Goal: Task Accomplishment & Management: Complete application form

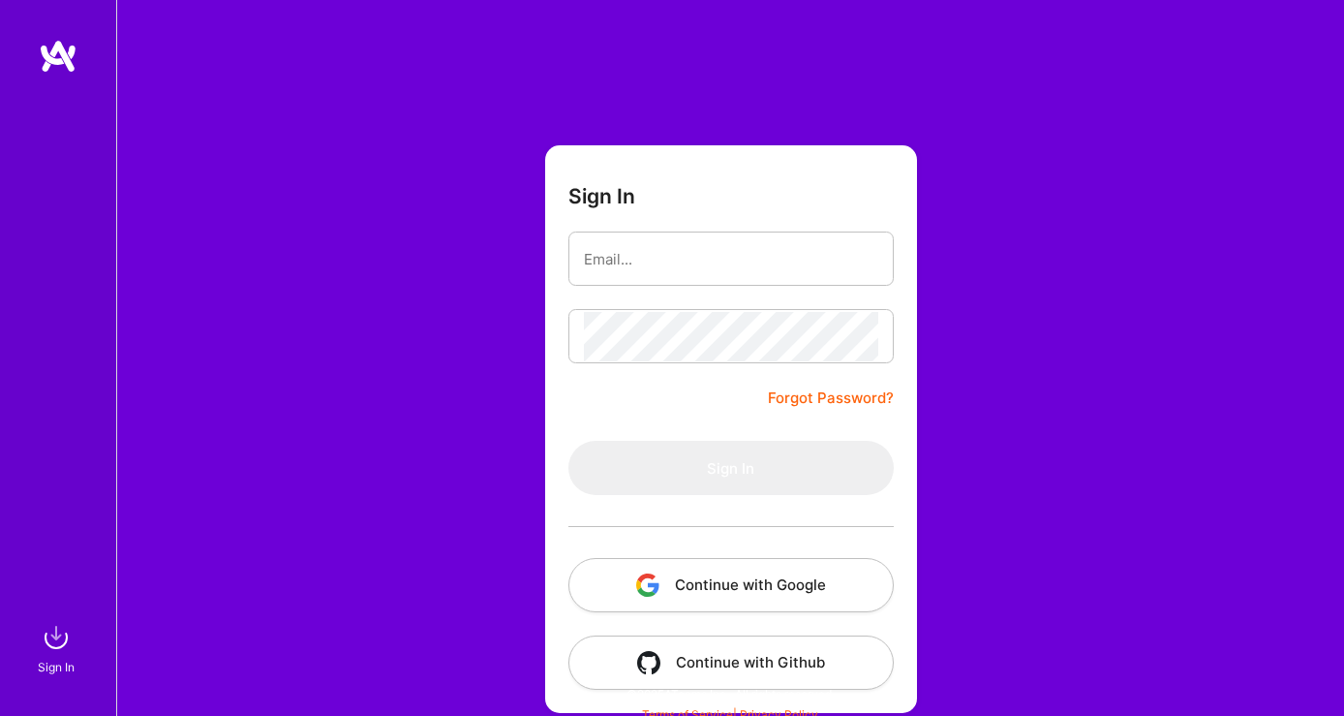
click at [726, 598] on button "Continue with Google" at bounding box center [731, 585] width 325 height 54
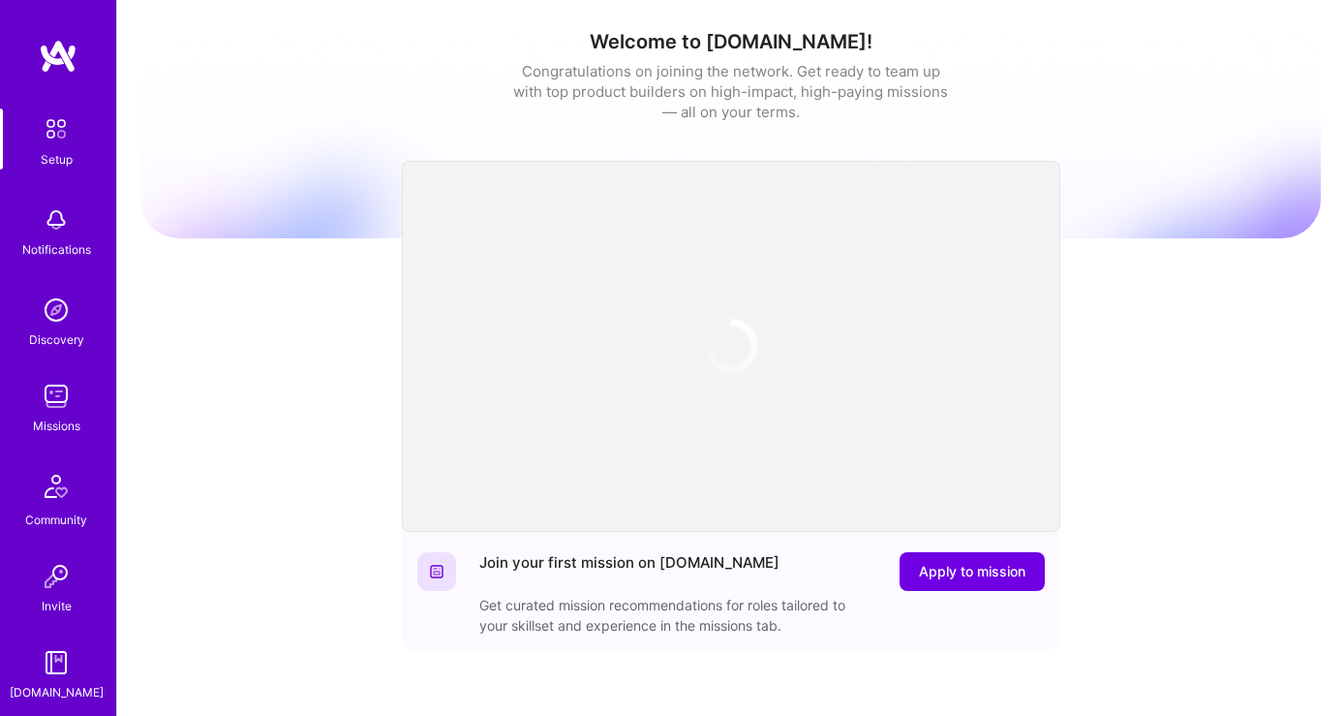
click at [50, 331] on div "Discovery" at bounding box center [56, 339] width 55 height 20
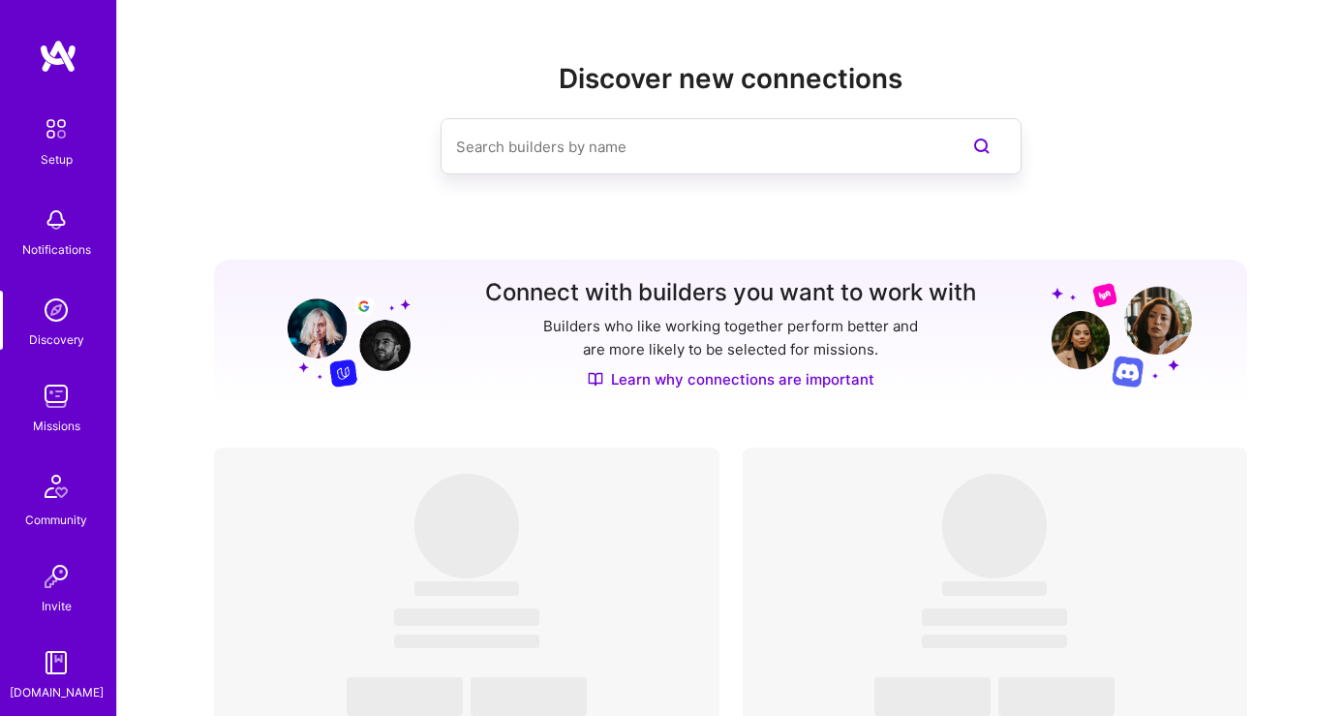
scroll to position [260, 0]
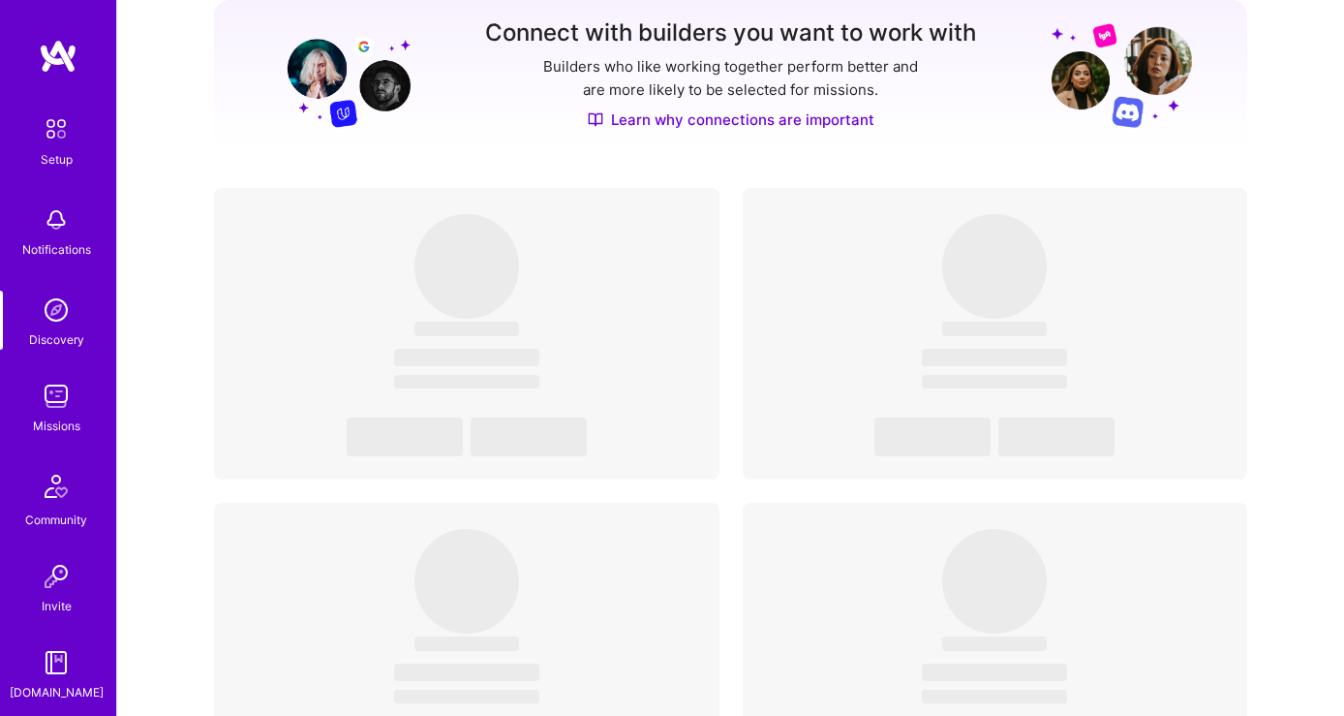
click at [53, 404] on img at bounding box center [56, 396] width 39 height 39
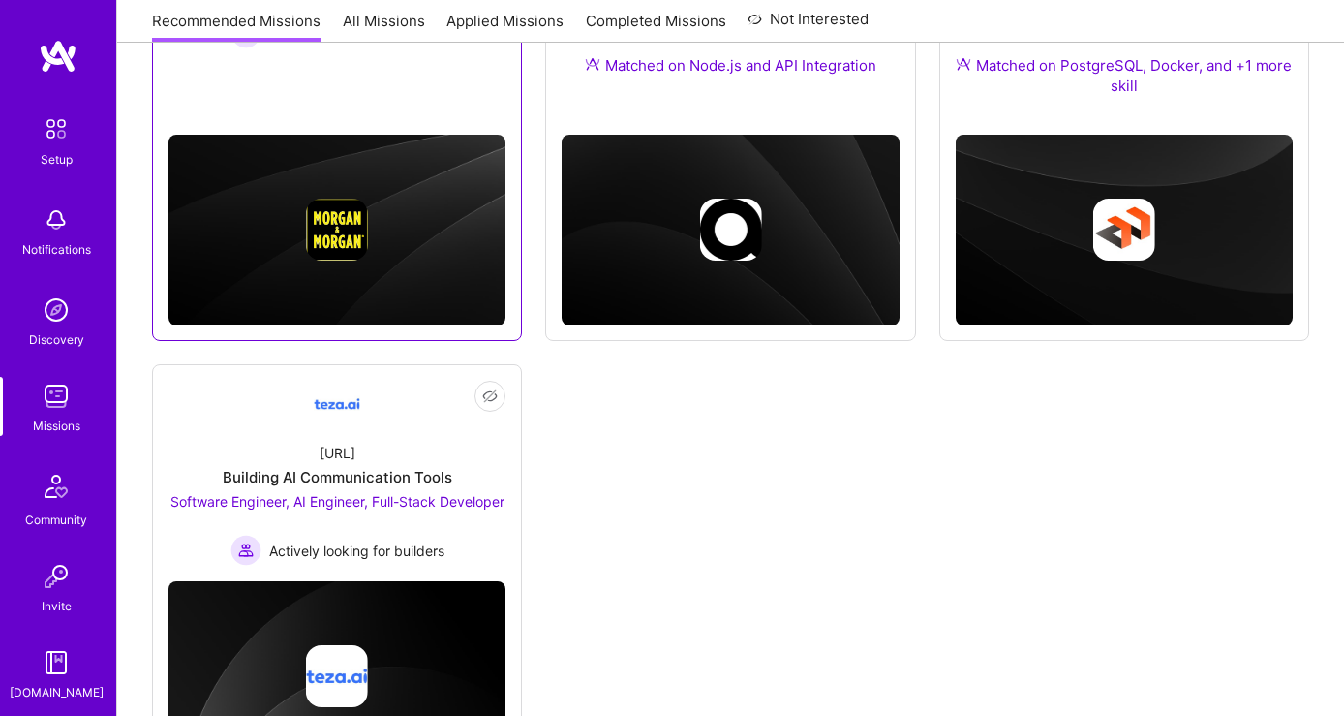
scroll to position [509, 0]
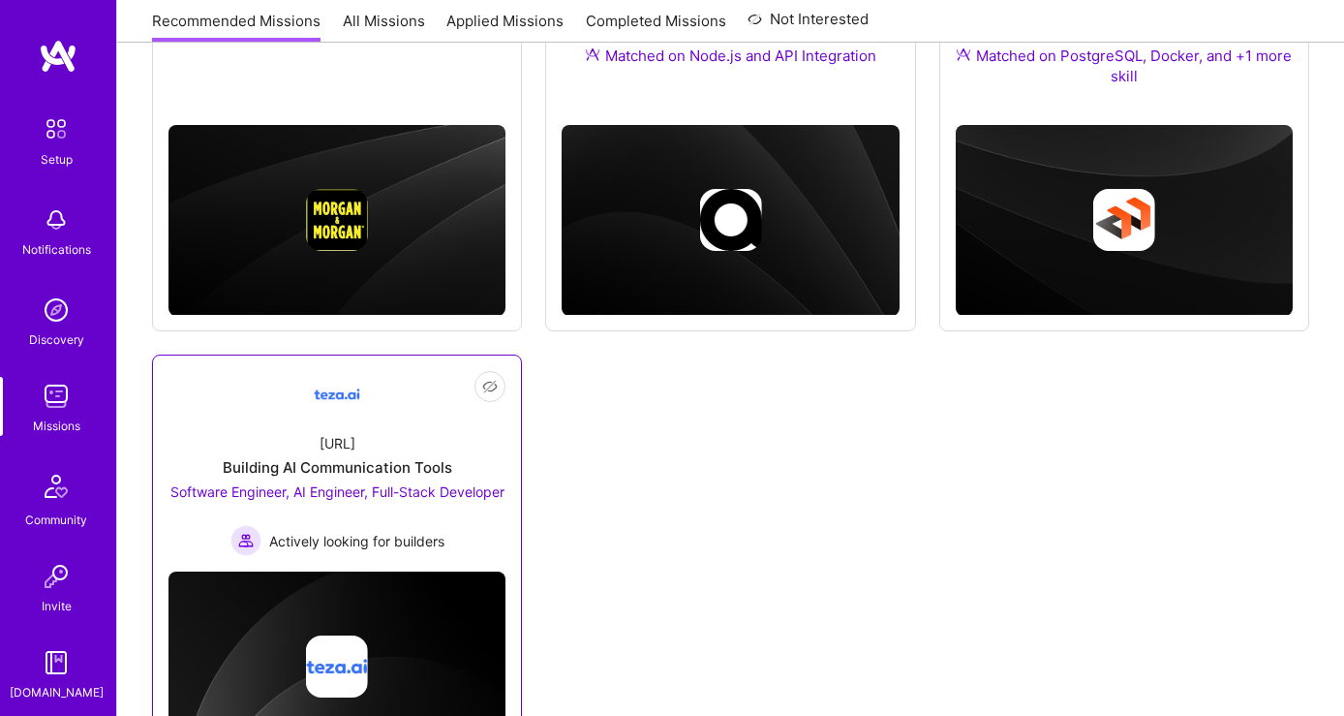
click at [361, 471] on div "Building AI Communication Tools" at bounding box center [338, 467] width 230 height 20
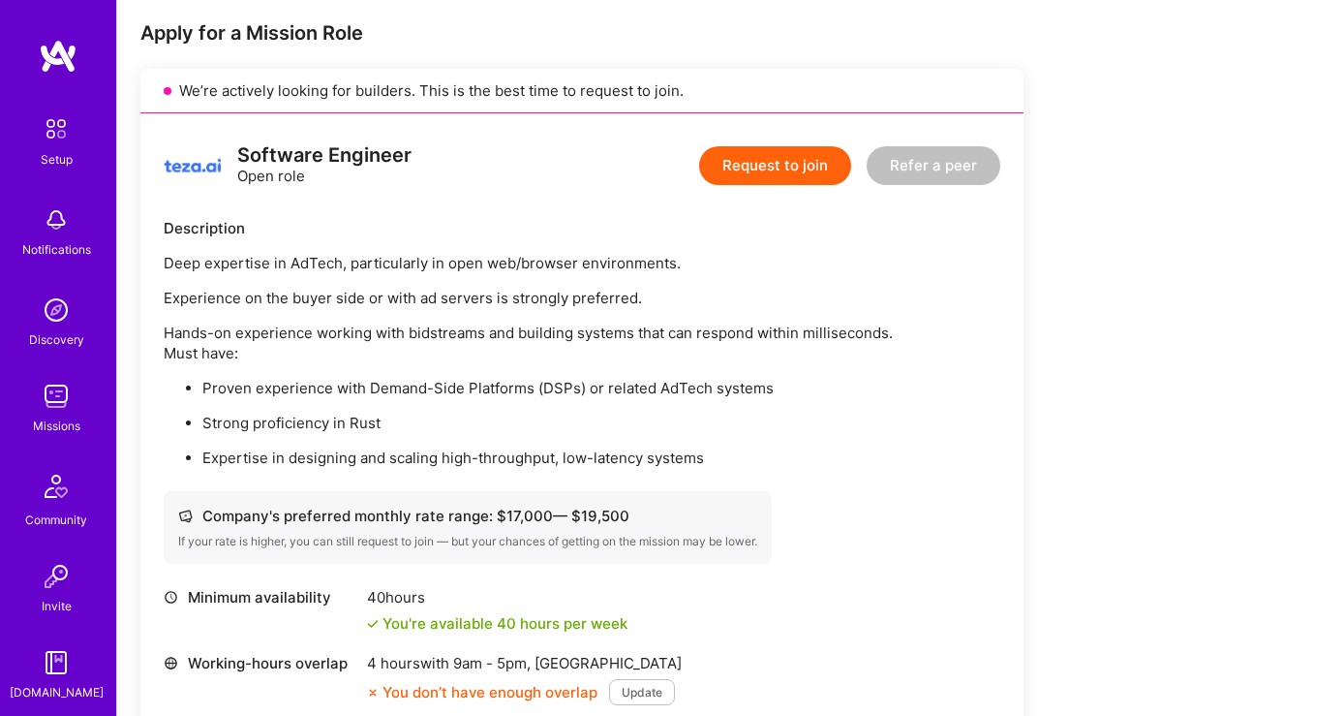
scroll to position [500, 0]
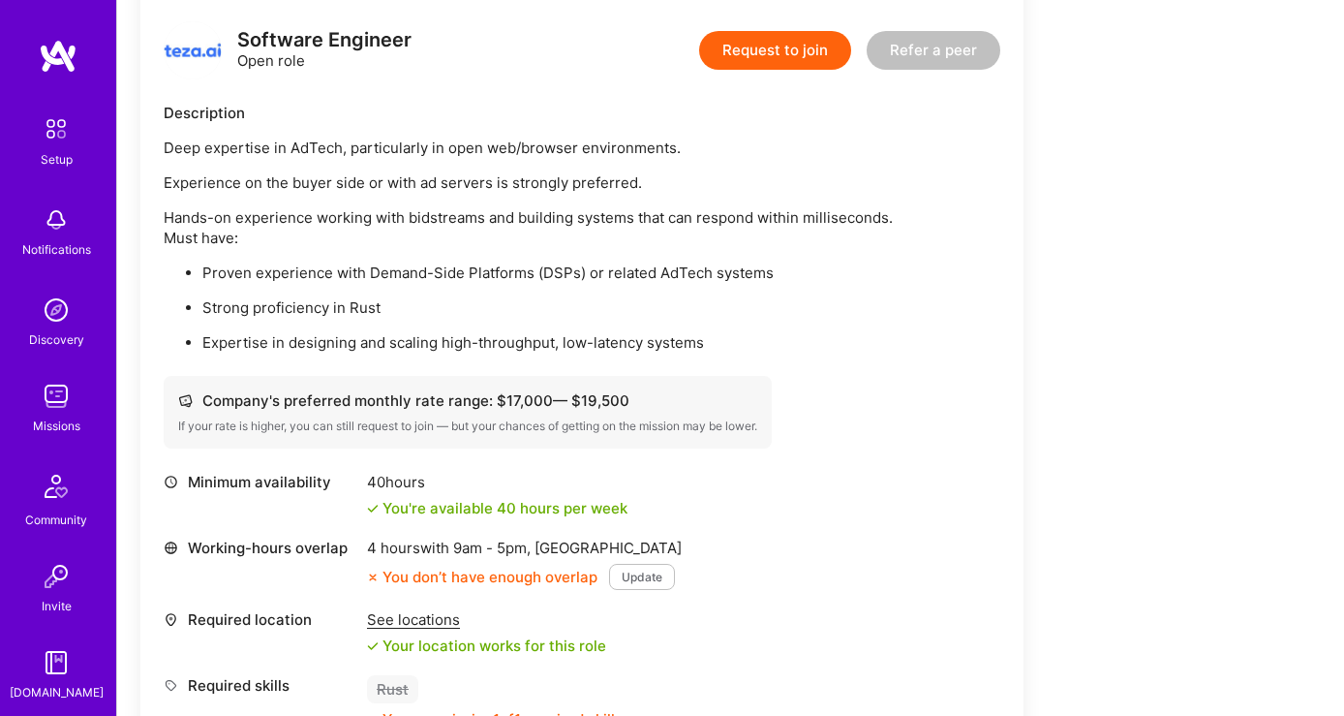
click at [771, 54] on button "Request to join" at bounding box center [775, 50] width 152 height 39
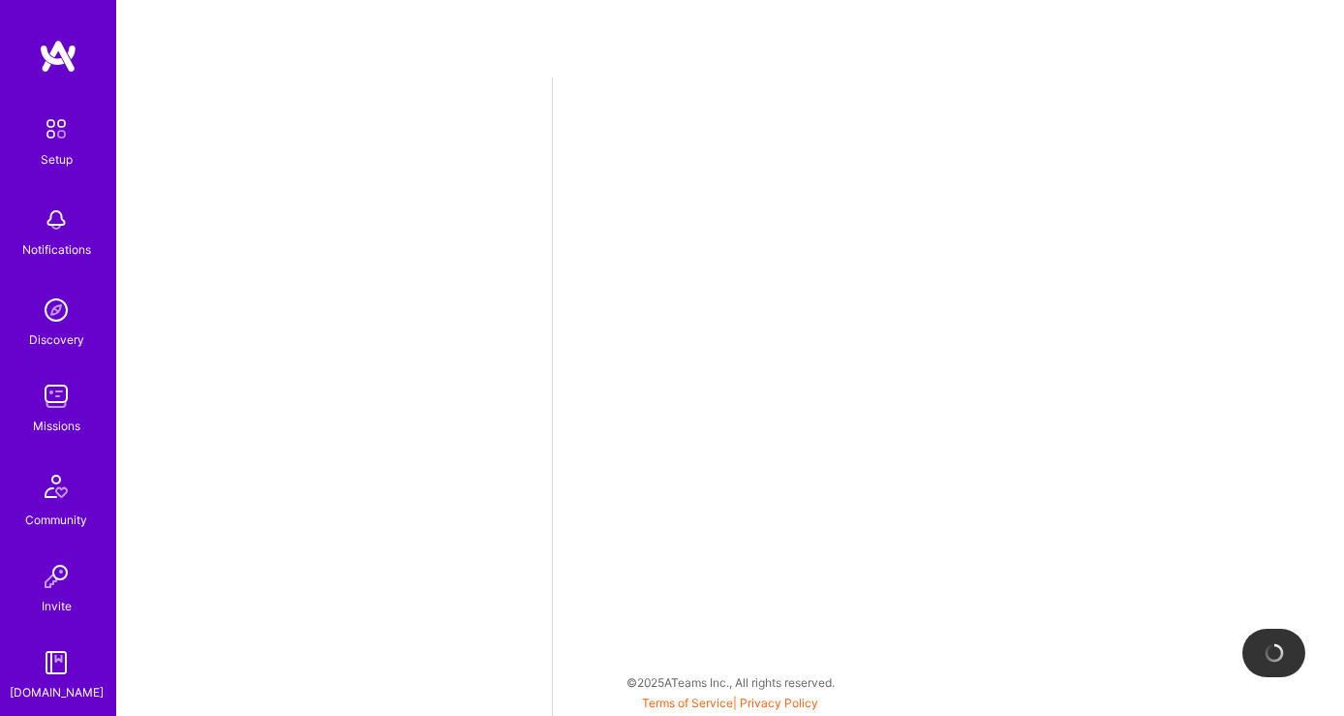
select select "GB"
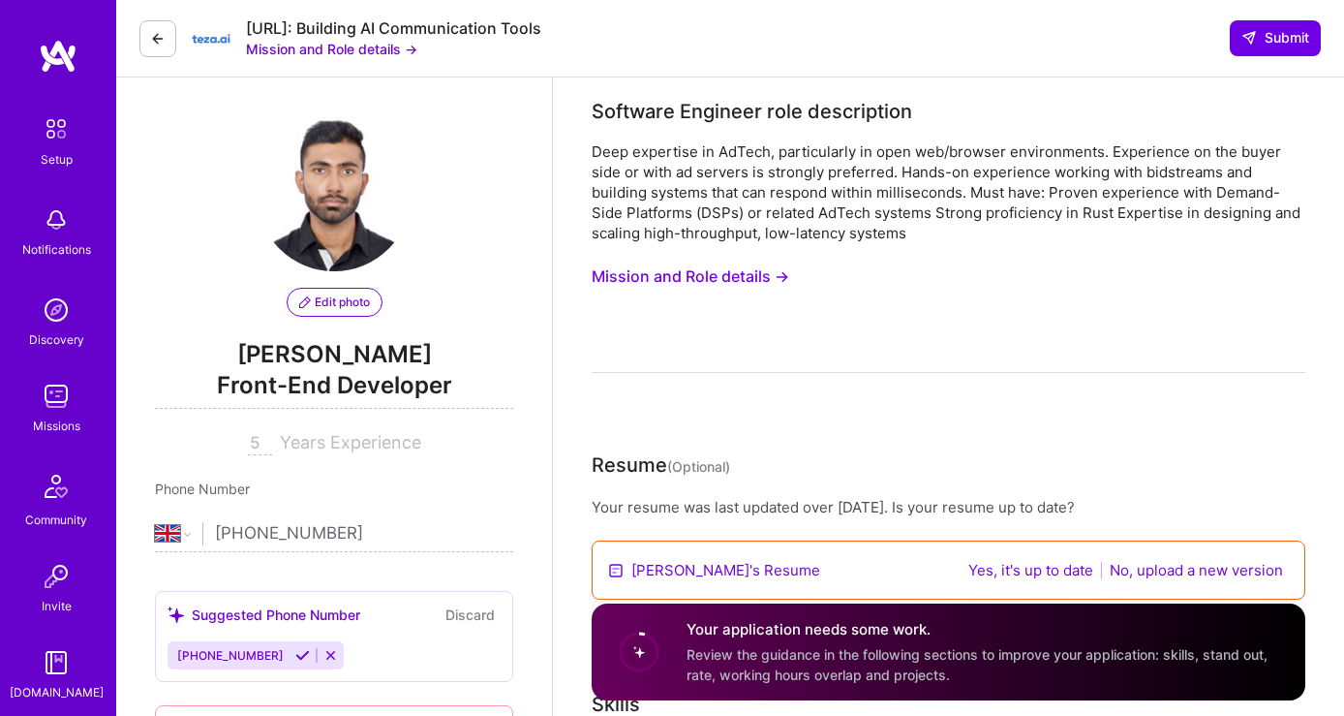
click at [731, 292] on button "Mission and Role details →" at bounding box center [691, 277] width 198 height 36
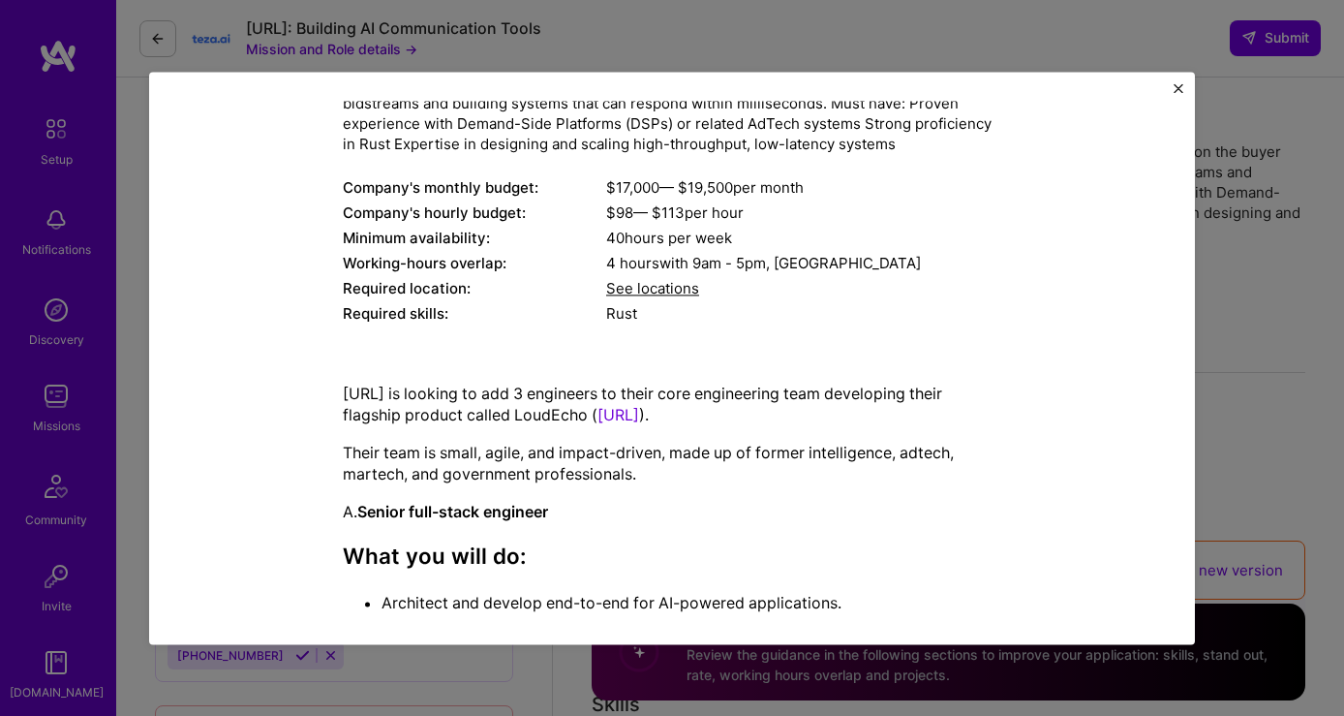
scroll to position [246, 0]
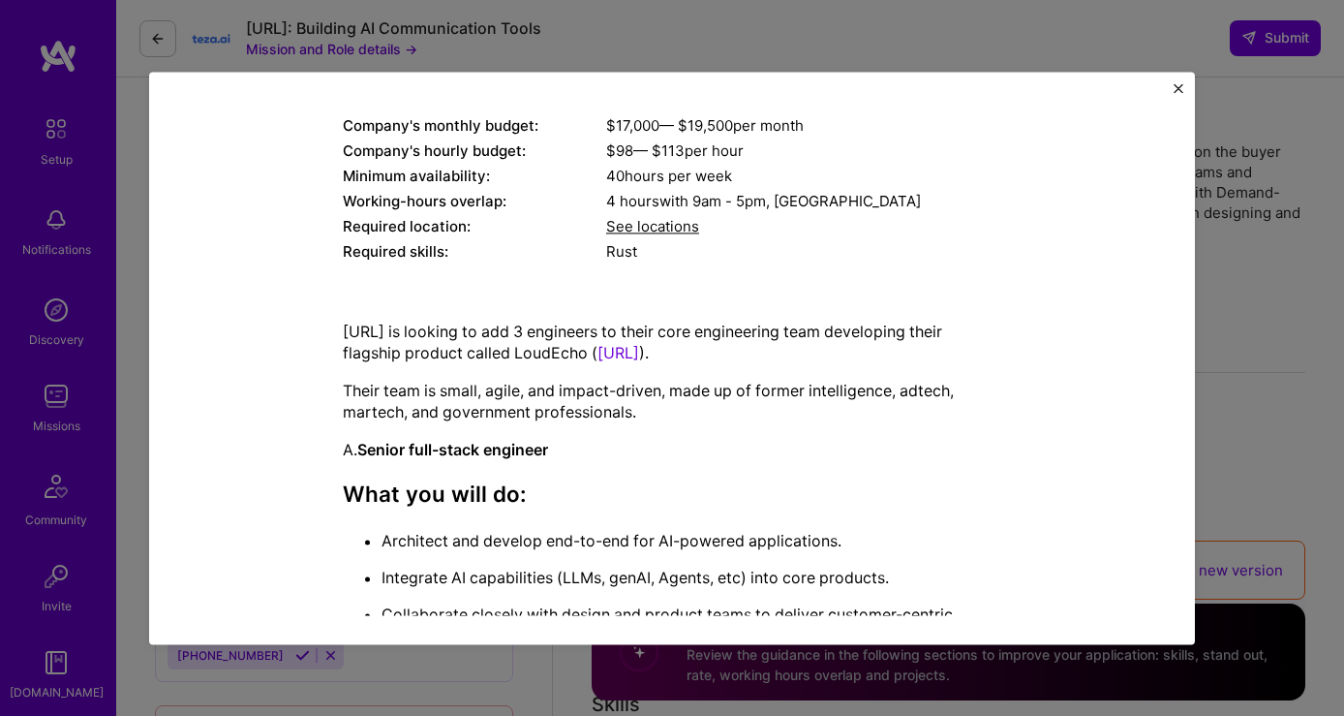
click at [1179, 86] on img "Close" at bounding box center [1179, 88] width 10 height 10
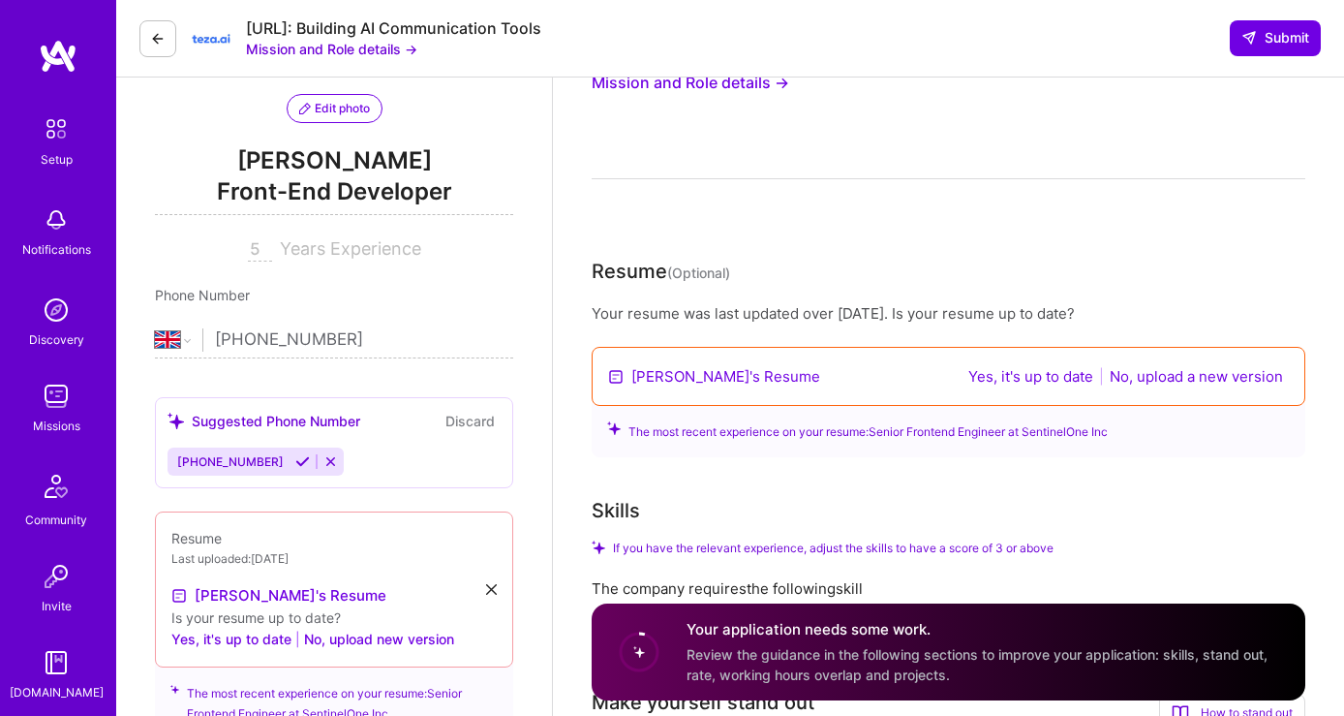
scroll to position [264, 0]
